Goal: Navigation & Orientation: Go to known website

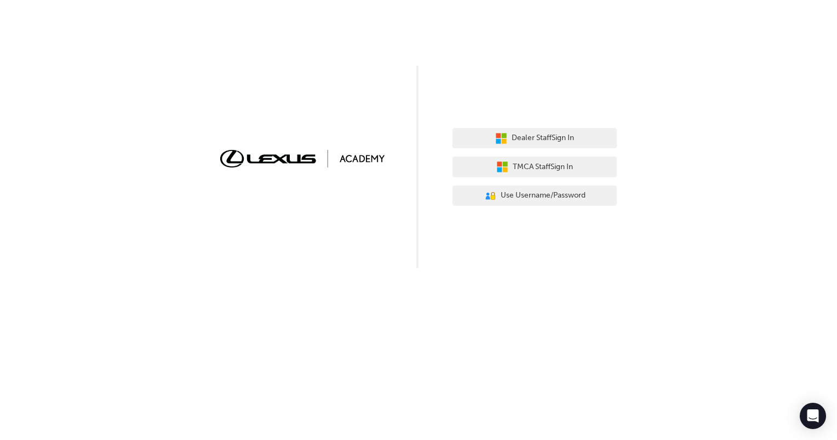
click at [667, 59] on div "Dealer Staff Sign In TMCA Staff Sign In User Authentication Icon - Blue Person,…" at bounding box center [418, 134] width 837 height 268
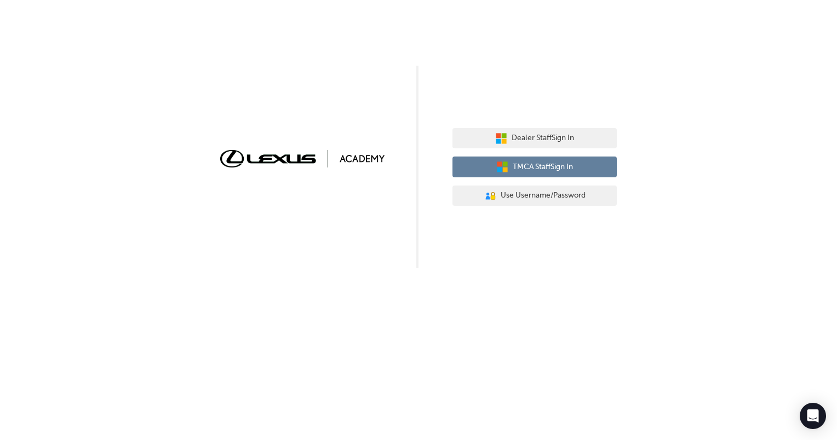
click at [517, 171] on span "TMCA Staff Sign In" at bounding box center [542, 167] width 60 height 13
